Goal: Obtain resource: Obtain resource

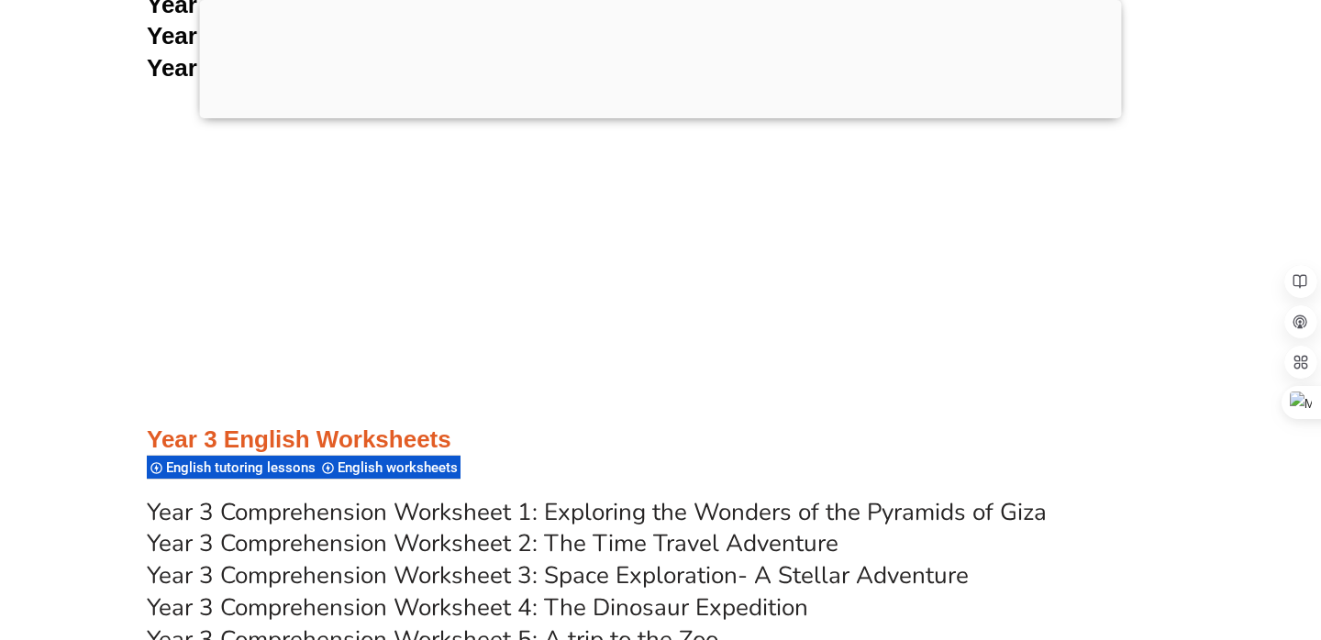
scroll to position [5856, 0]
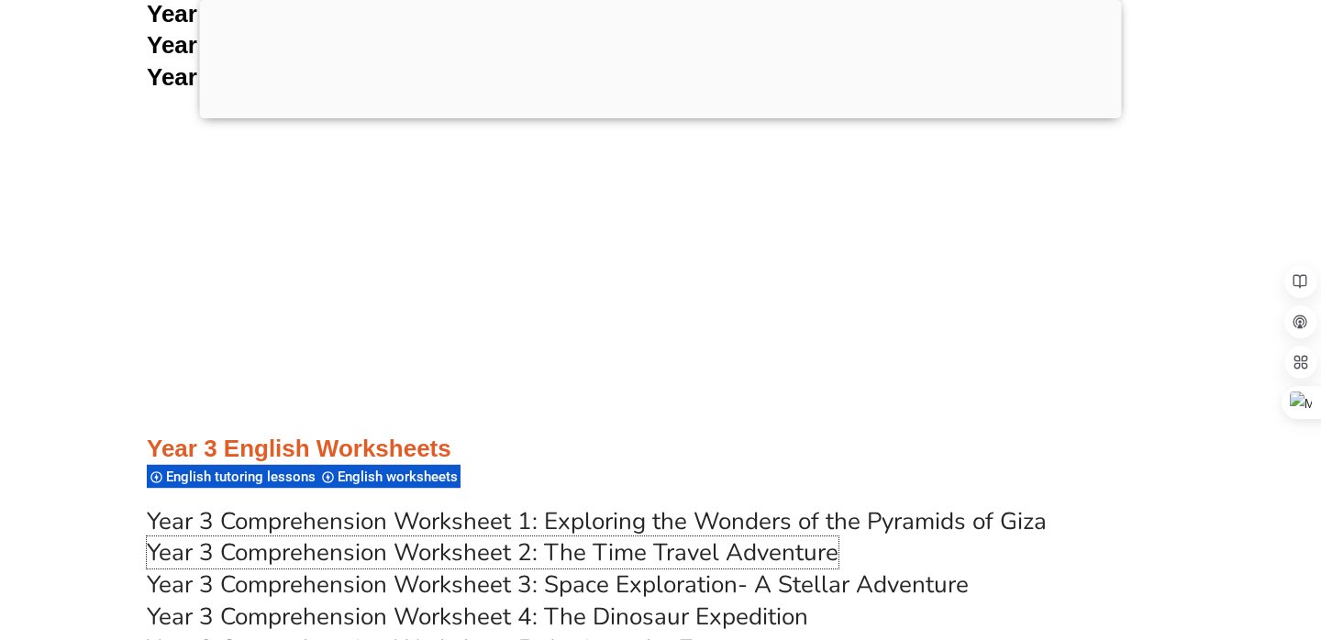
click at [603, 548] on link "Year 3 Comprehension Worksheet 2: The Time Travel Adventure" at bounding box center [493, 553] width 692 height 32
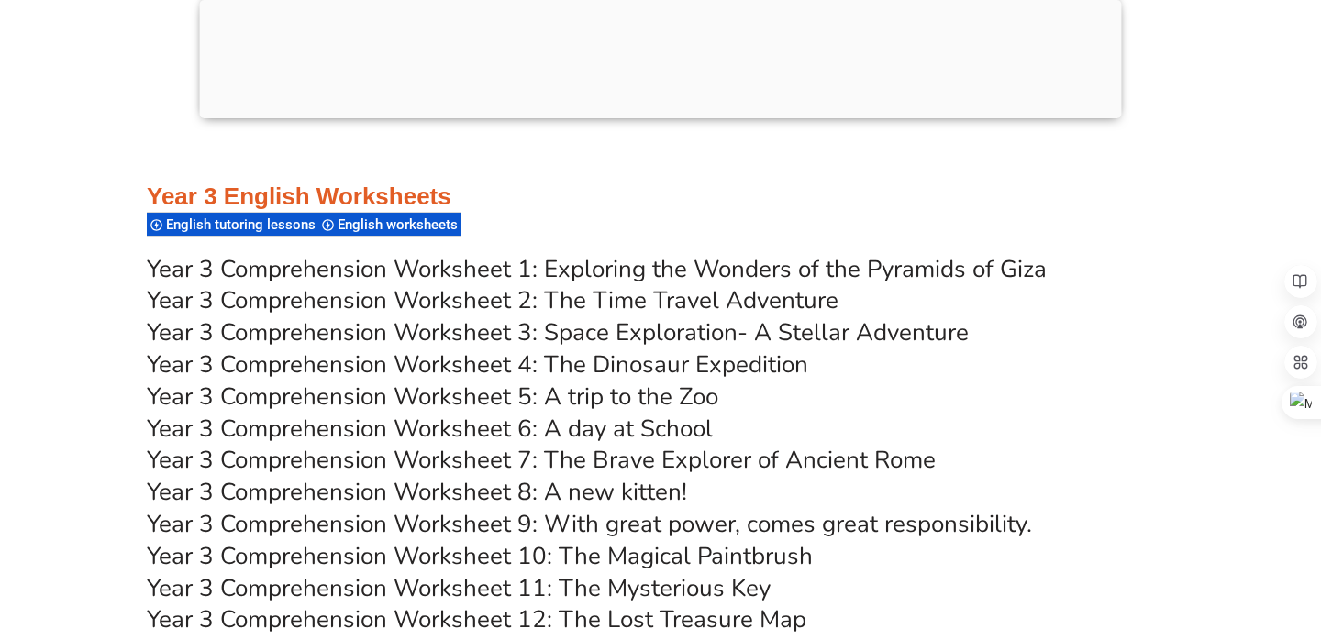
scroll to position [6295, 0]
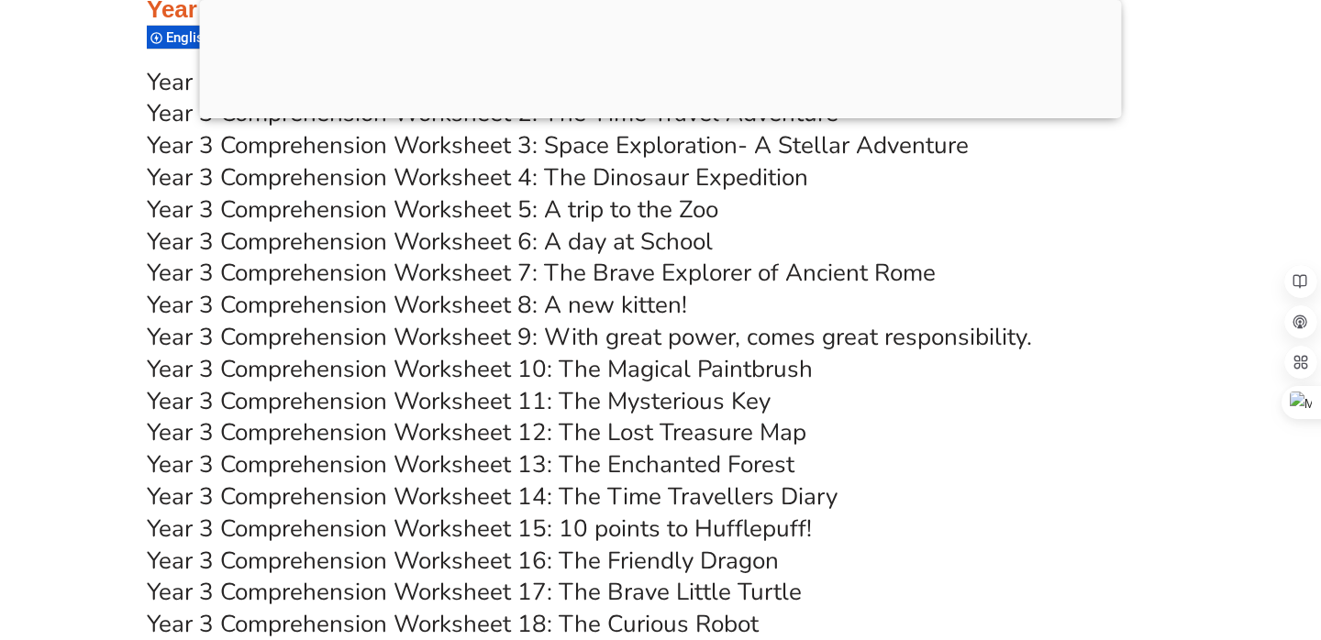
click at [598, 490] on link "Year 3 Comprehension Worksheet 14: The Time Travellers Diary" at bounding box center [492, 497] width 691 height 32
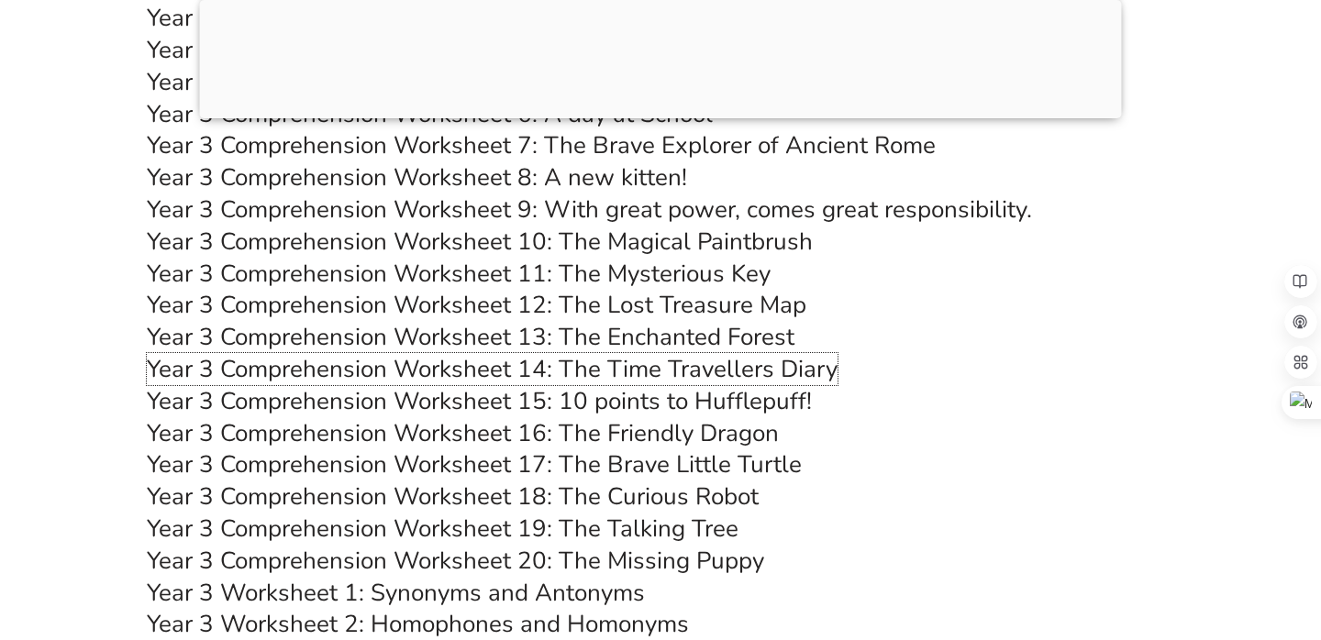
scroll to position [6363, 0]
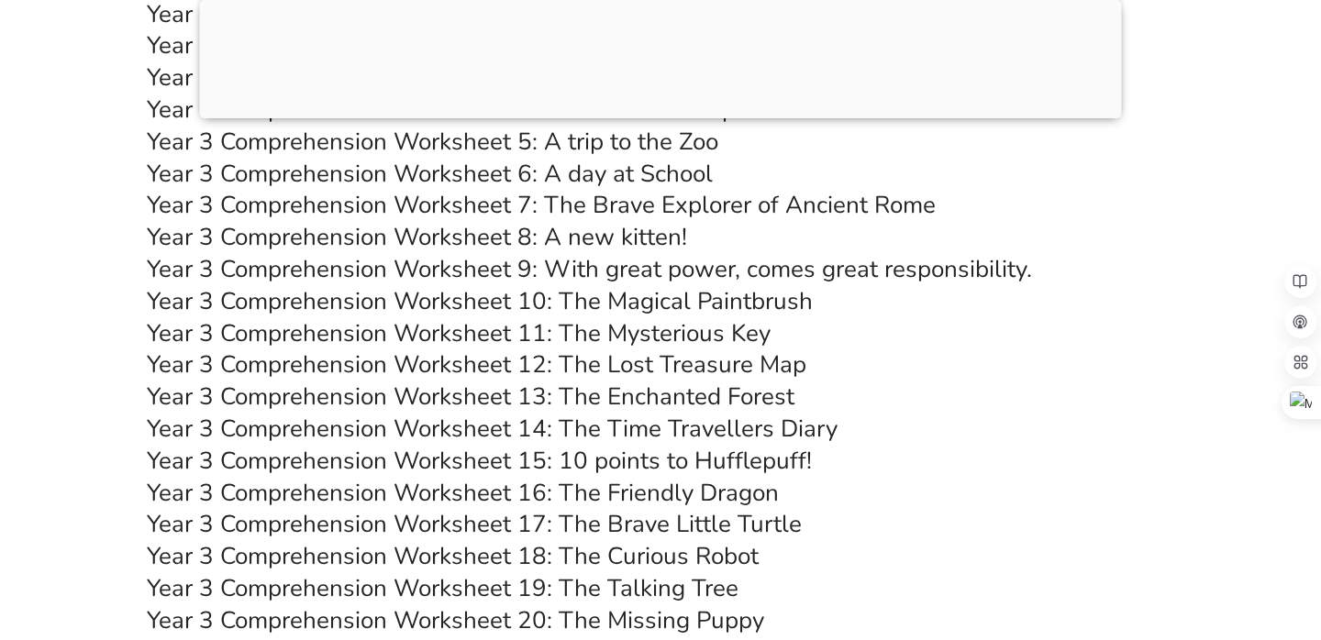
click at [863, 423] on h3 "Year 3 Comprehension Worksheet 14: The Time Travellers Diary" at bounding box center [660, 429] width 1027 height 31
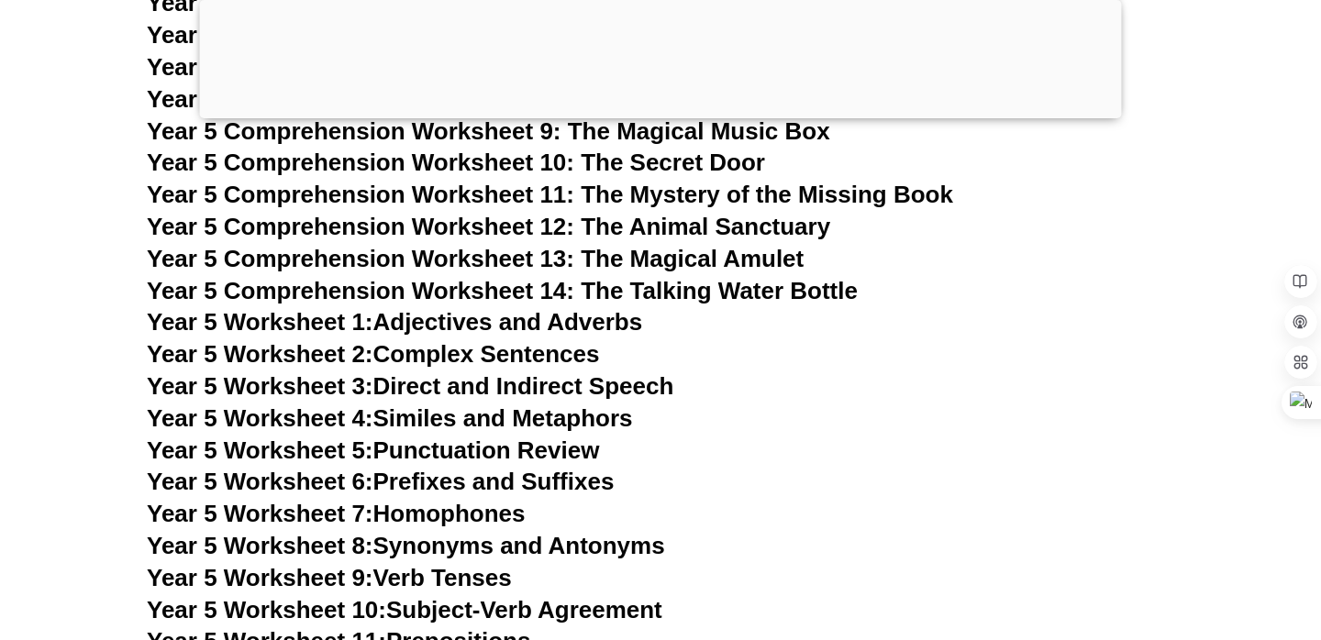
scroll to position [9260, 0]
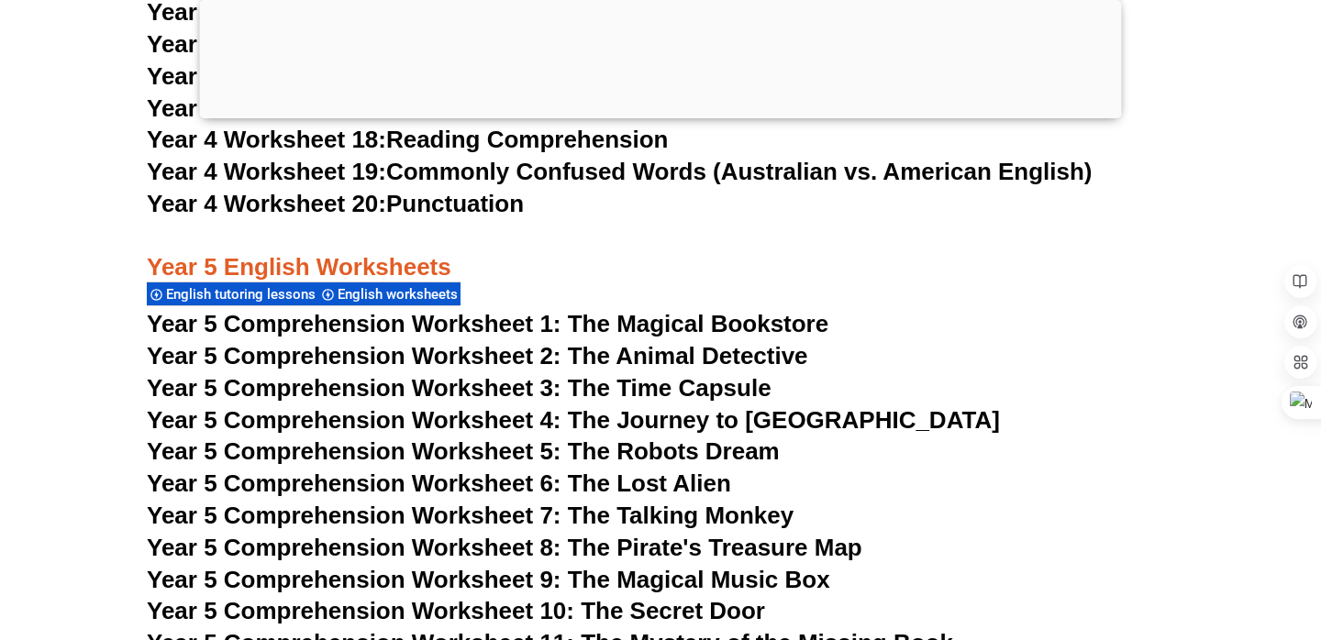
click at [664, 114] on div at bounding box center [661, 114] width 922 height 0
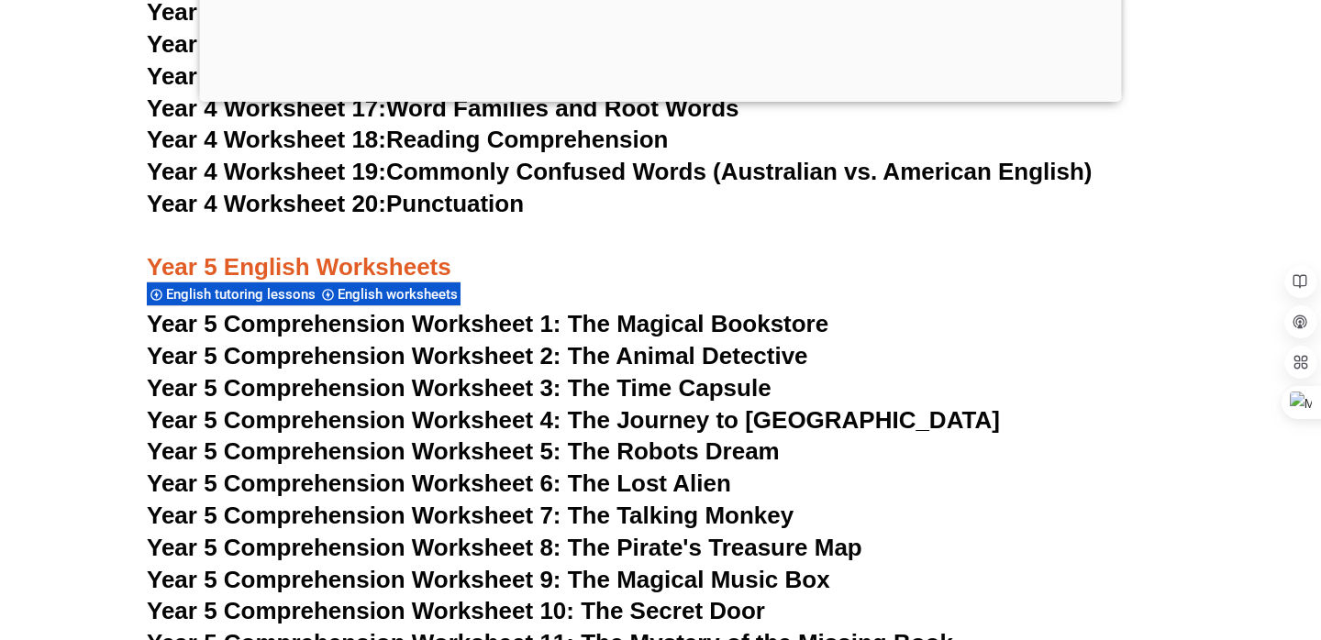
scroll to position [8821, 0]
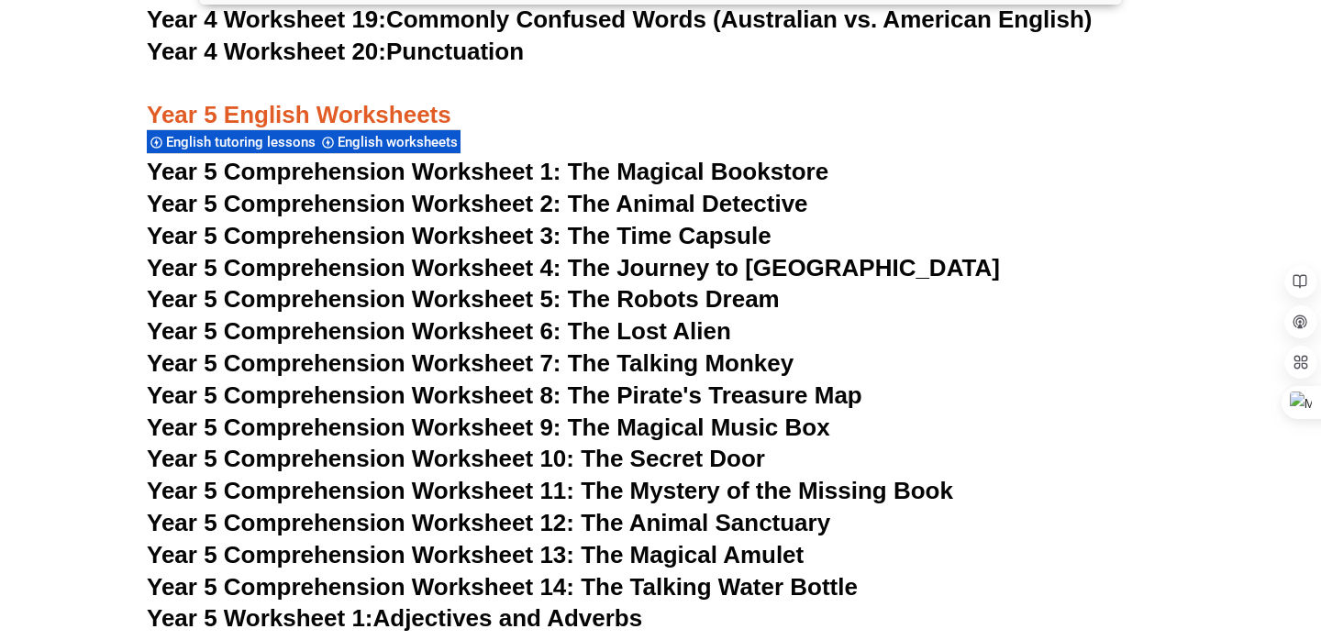
click at [765, 382] on span "Year 5 Comprehension Worksheet 8: The Pirate's Treasure Map" at bounding box center [504, 396] width 715 height 28
click at [715, 355] on span "Year 5 Comprehension Worksheet 7: The Talking Monkey" at bounding box center [470, 363] width 647 height 28
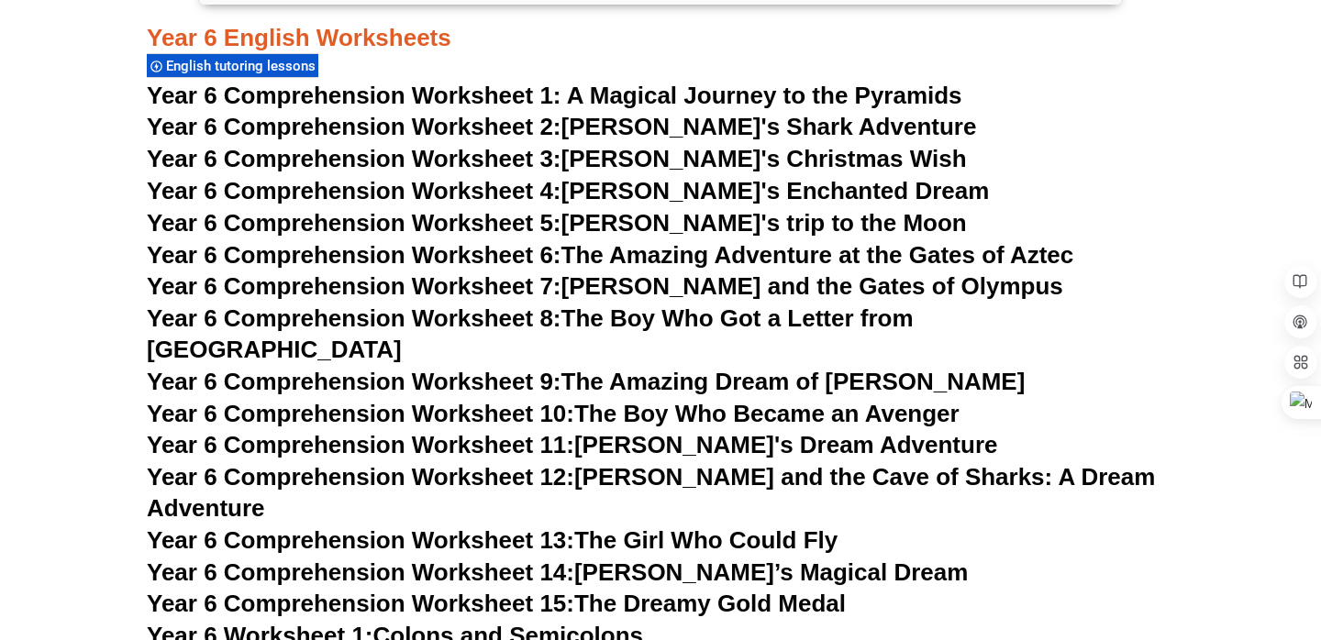
scroll to position [10266, 0]
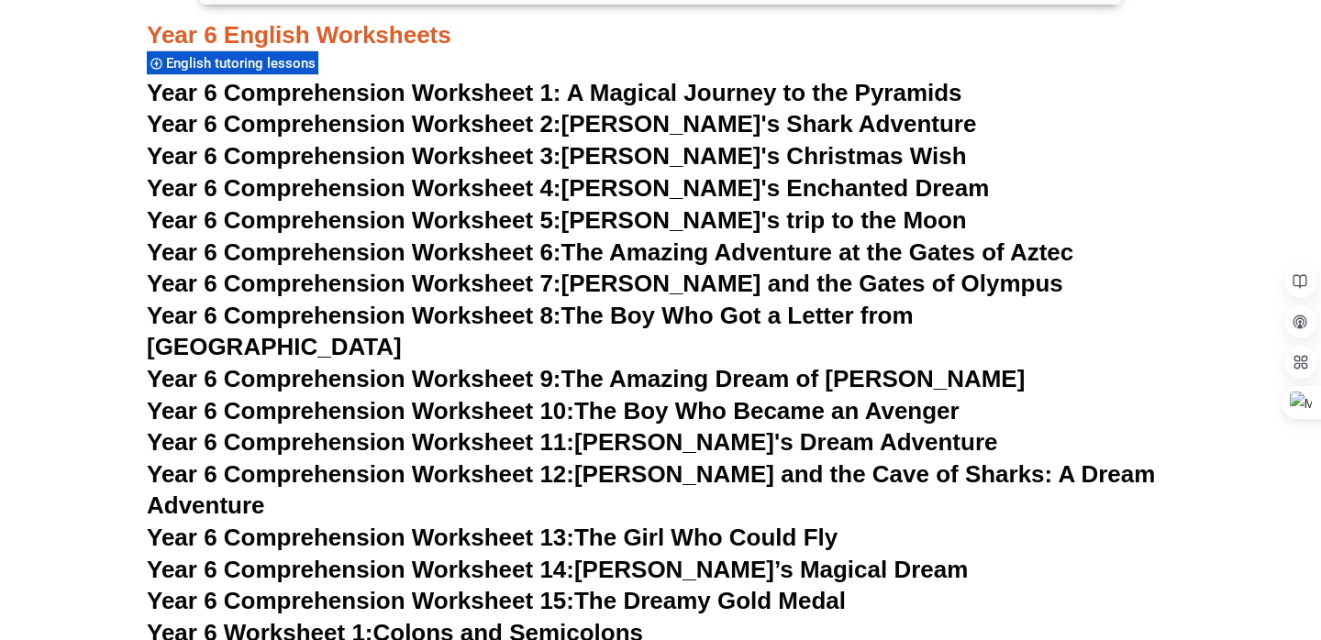
click at [796, 190] on link "Year 6 Comprehension Worksheet 4: [PERSON_NAME]'s Enchanted Dream" at bounding box center [568, 188] width 842 height 28
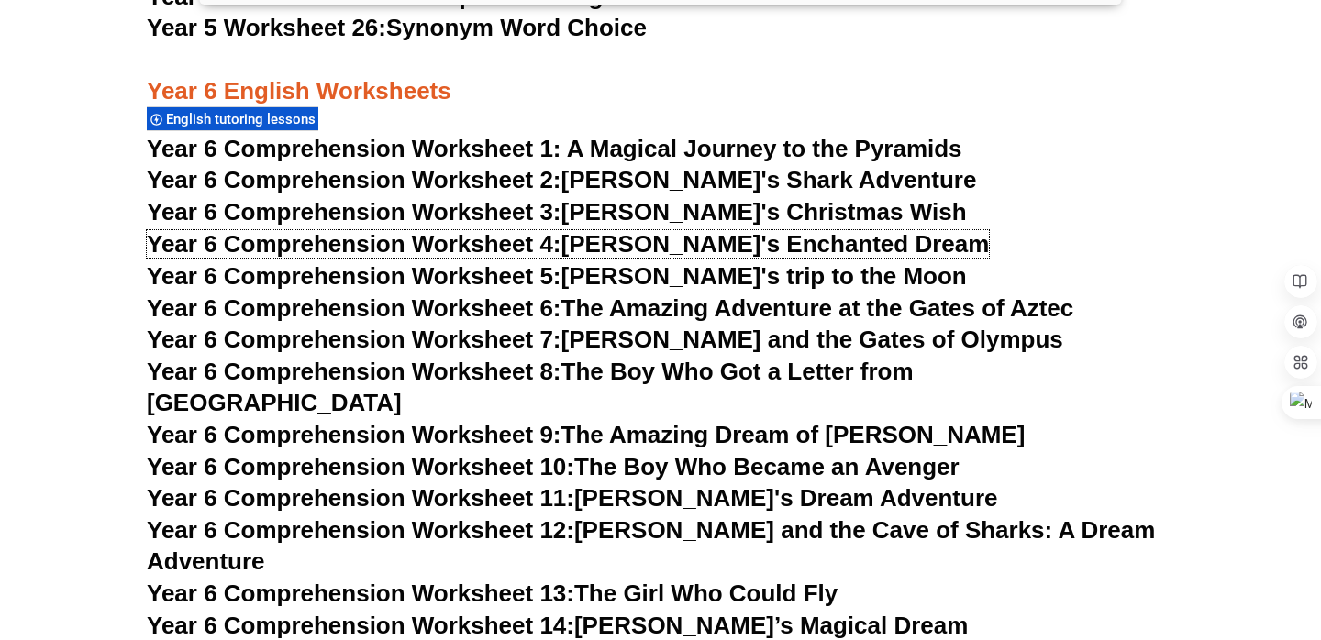
scroll to position [10207, 0]
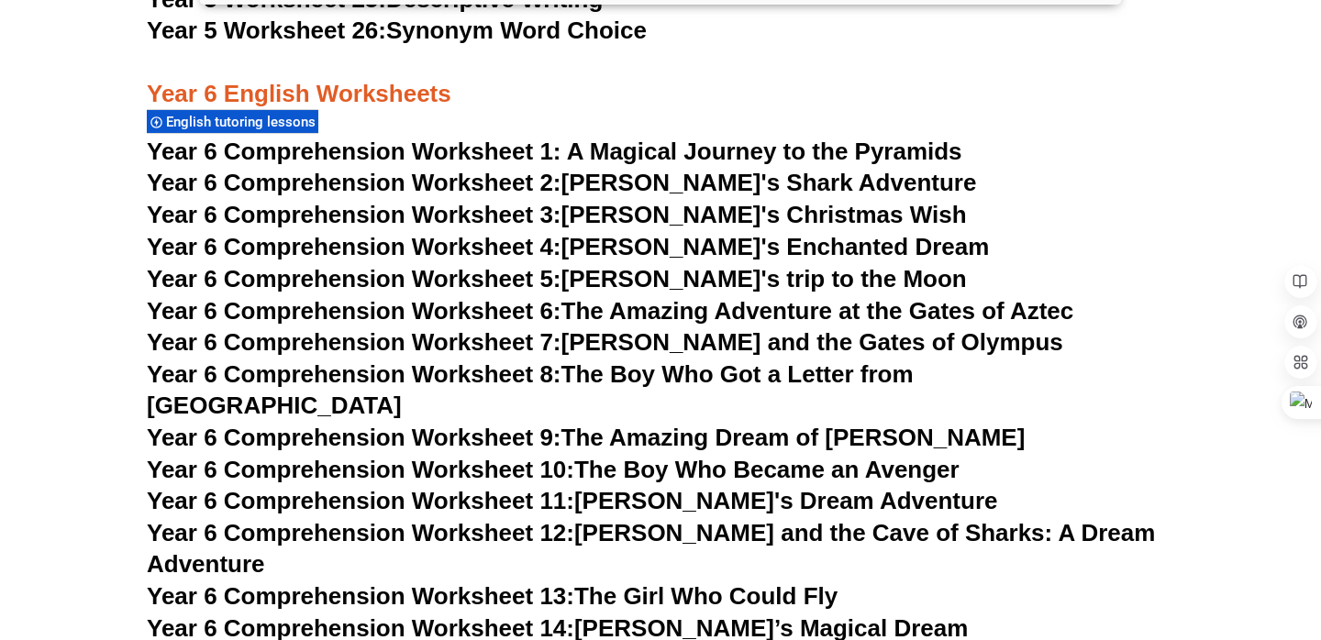
click at [624, 268] on link "Year 6 Comprehension Worksheet 5: [PERSON_NAME]'s trip to the Moon" at bounding box center [557, 279] width 820 height 28
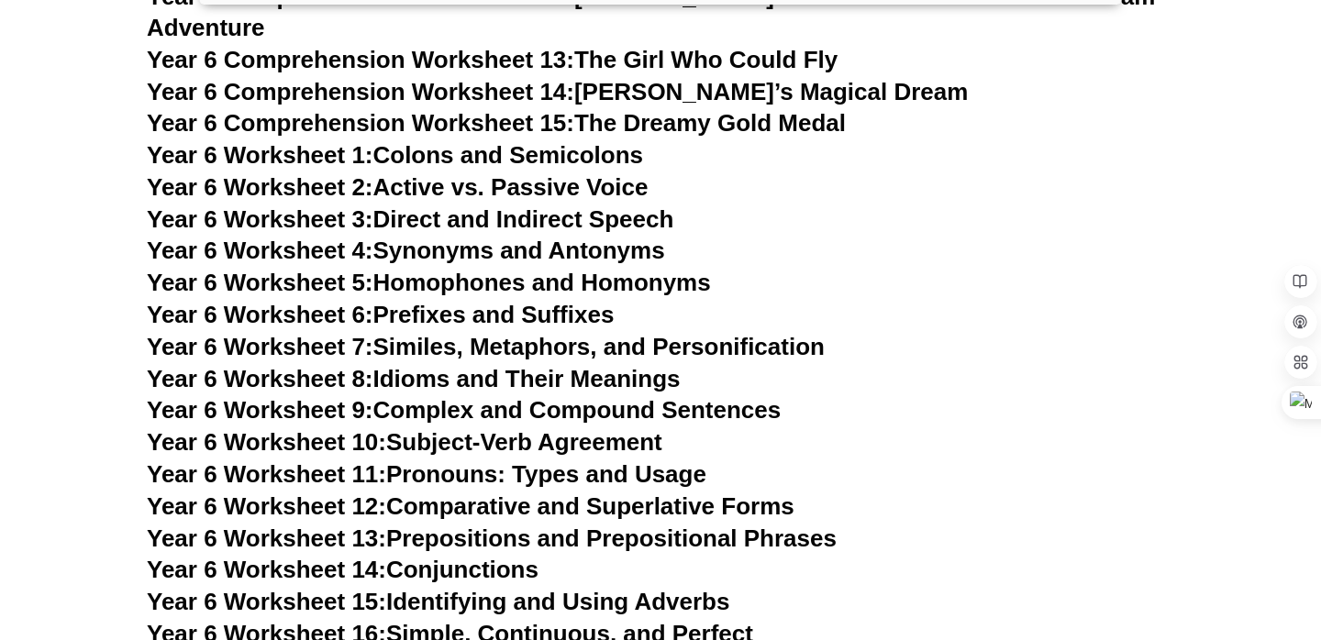
scroll to position [10829, 0]
